Goal: Book appointment/travel/reservation

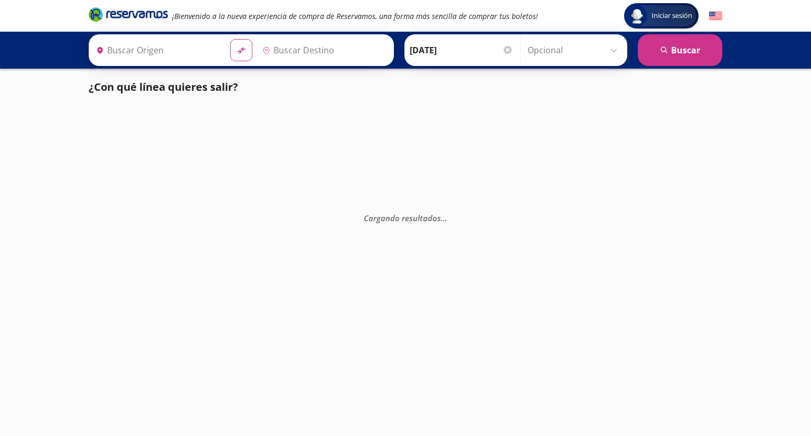
type input "[PERSON_NAME], [GEOGRAPHIC_DATA]"
type input "Zamora, Michoacán"
type input "[PERSON_NAME], [GEOGRAPHIC_DATA]"
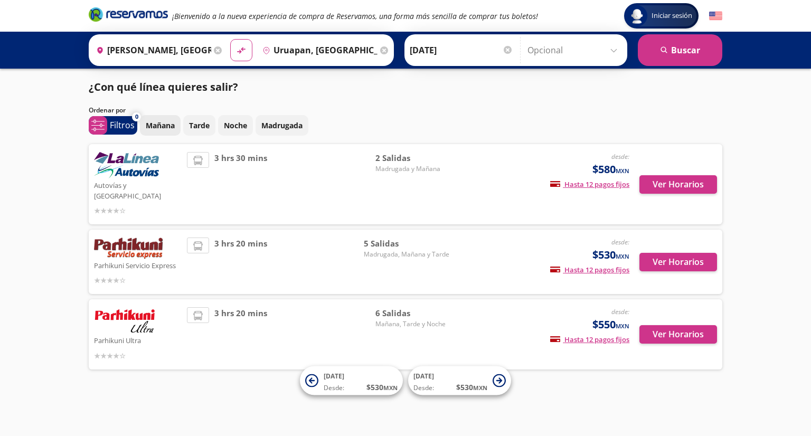
click at [154, 130] on p "Mañana" at bounding box center [160, 125] width 29 height 11
click at [679, 325] on button "Ver Horarios" at bounding box center [679, 334] width 78 height 18
